Goal: Transaction & Acquisition: Purchase product/service

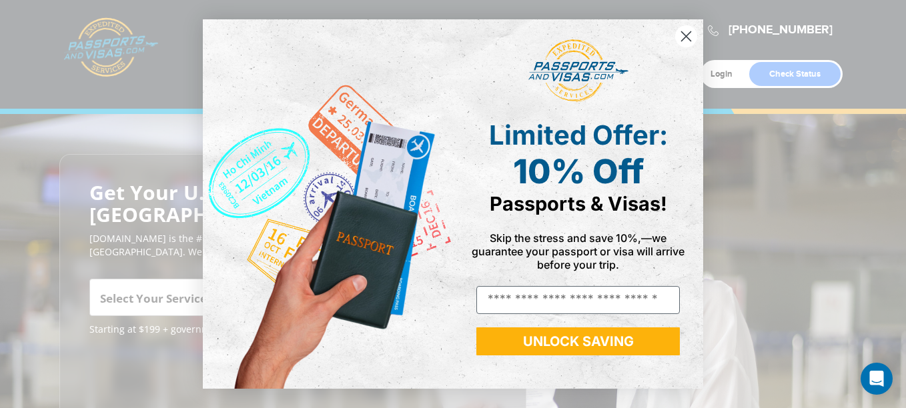
click at [682, 34] on circle "Close dialog" at bounding box center [686, 36] width 22 height 22
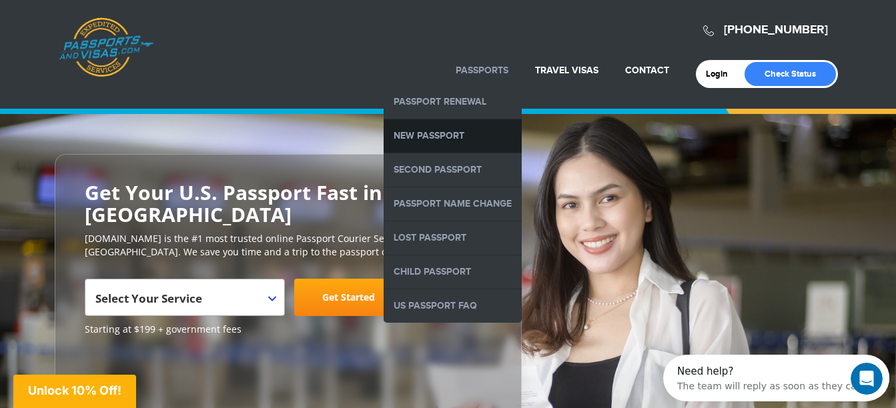
click at [420, 126] on link "New Passport" at bounding box center [453, 135] width 138 height 33
